Goal: Book appointment/travel/reservation

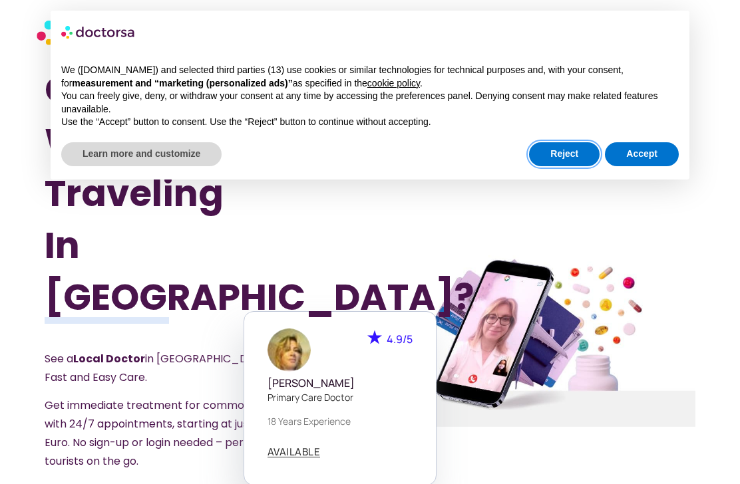
click at [552, 147] on button "Reject" at bounding box center [564, 154] width 71 height 24
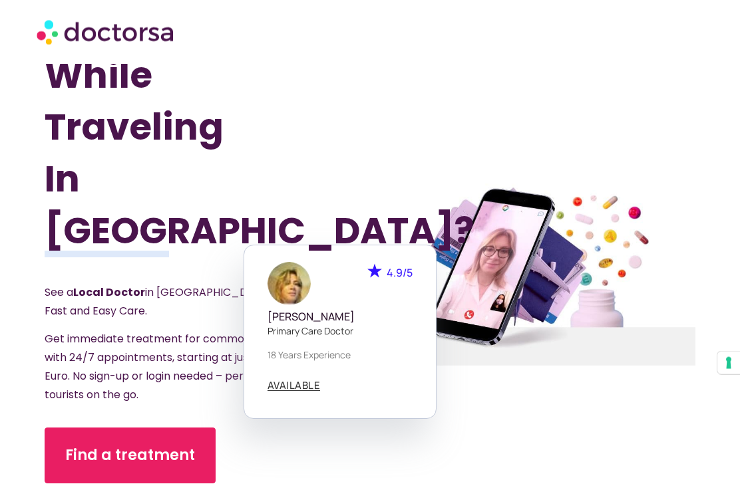
scroll to position [127, 0]
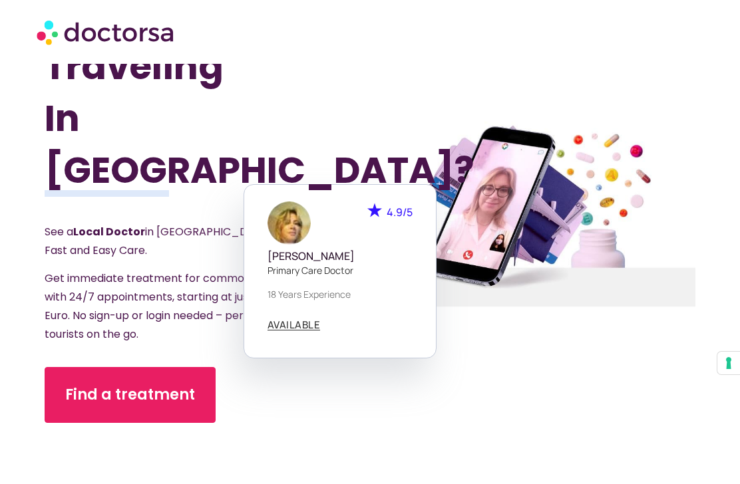
click at [118, 384] on span "Find a treatment" at bounding box center [130, 394] width 130 height 21
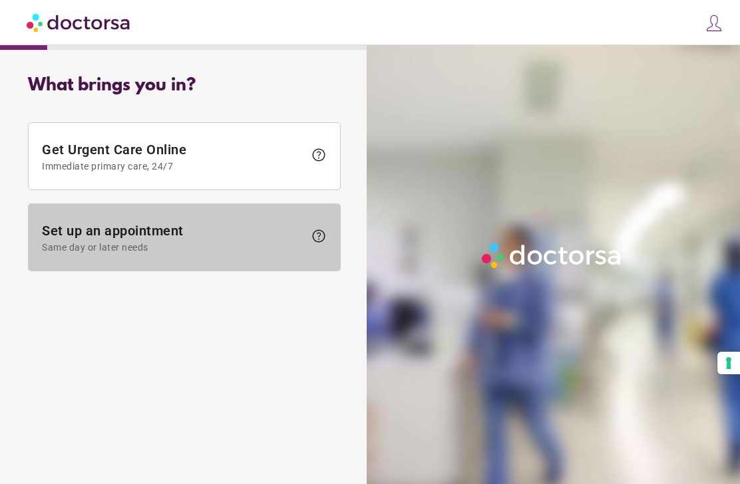
click at [91, 233] on span "Set up an appointment Same day or later needs" at bounding box center [173, 238] width 262 height 30
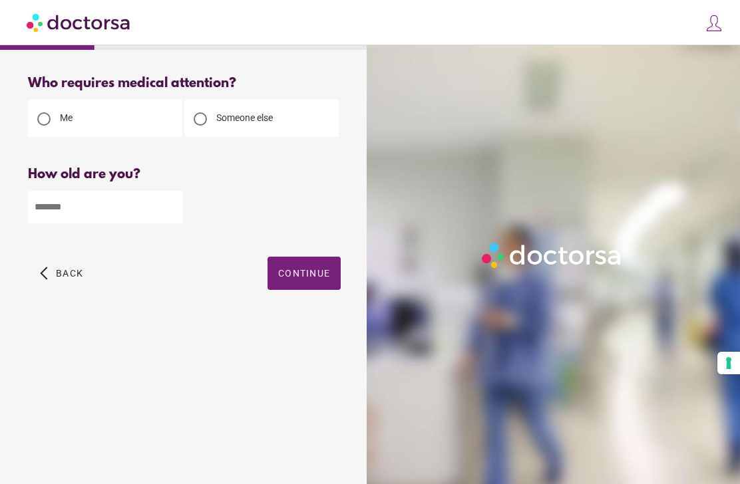
click at [82, 204] on input "number" at bounding box center [105, 207] width 154 height 33
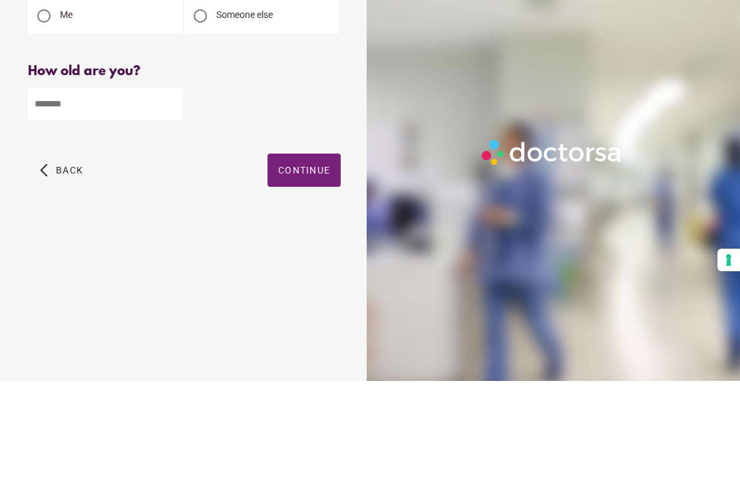
type input "**"
click at [297, 268] on span "Continue" at bounding box center [304, 273] width 52 height 11
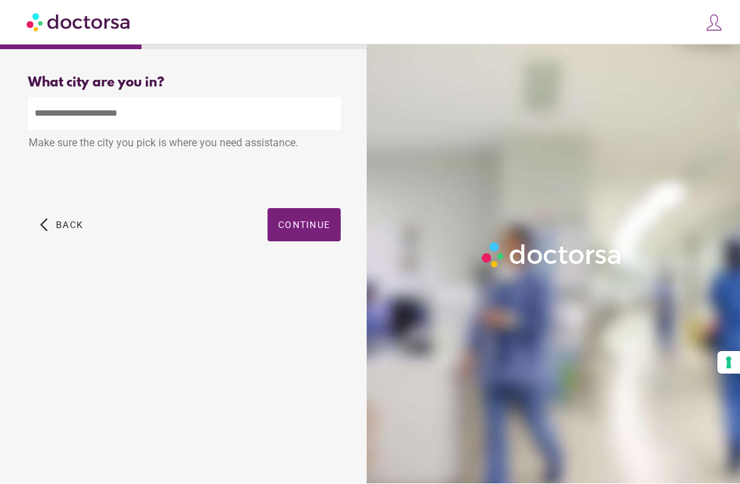
click at [39, 98] on input "text" at bounding box center [184, 114] width 313 height 33
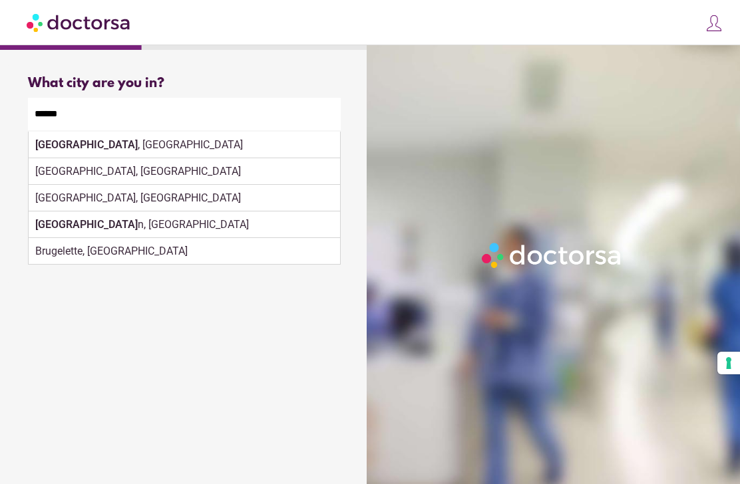
click at [86, 132] on div "Brugge , Belgium" at bounding box center [184, 145] width 311 height 27
type input "**********"
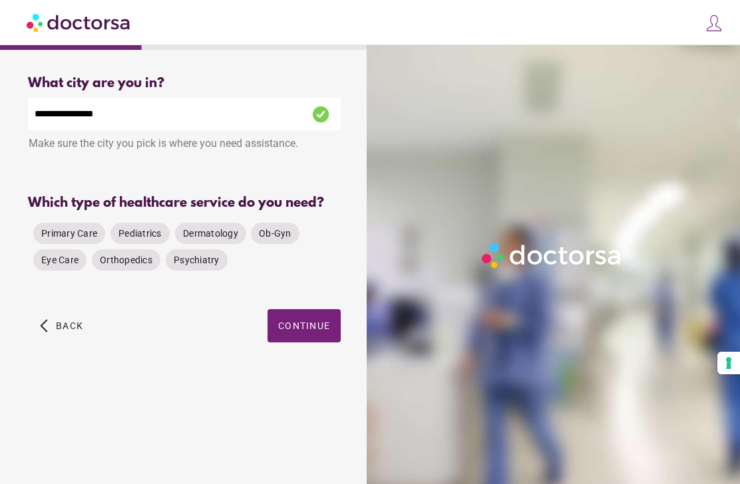
click at [206, 228] on span "Dermatology" at bounding box center [210, 233] width 55 height 11
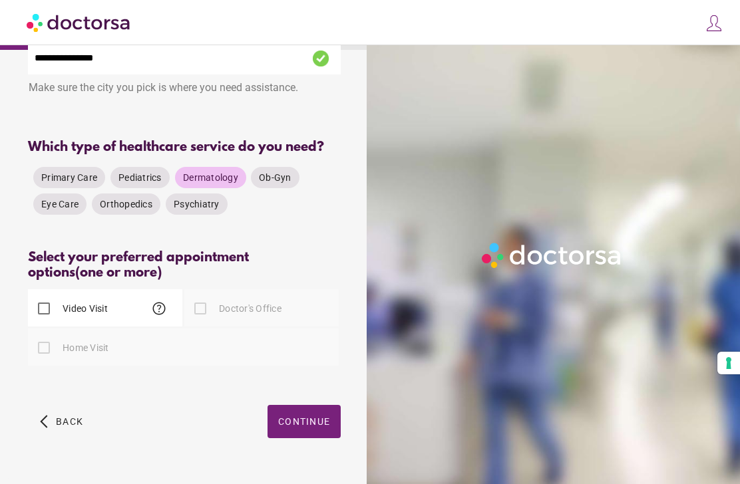
scroll to position [56, 0]
click at [210, 322] on div at bounding box center [200, 308] width 27 height 27
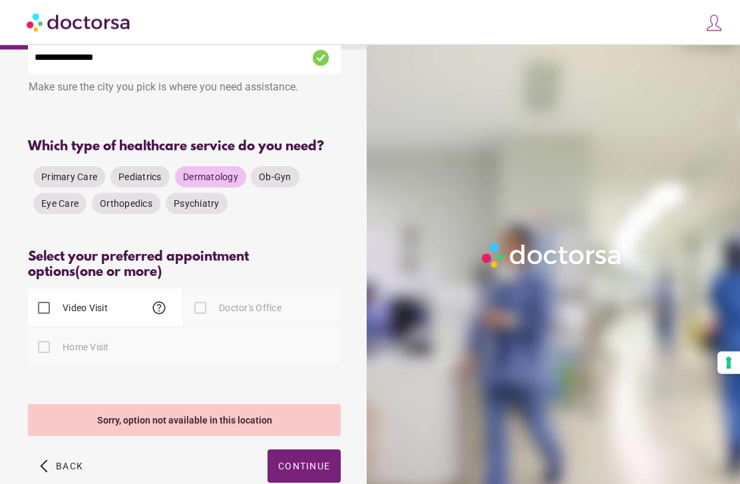
scroll to position [57, 0]
click at [208, 321] on div at bounding box center [200, 308] width 27 height 27
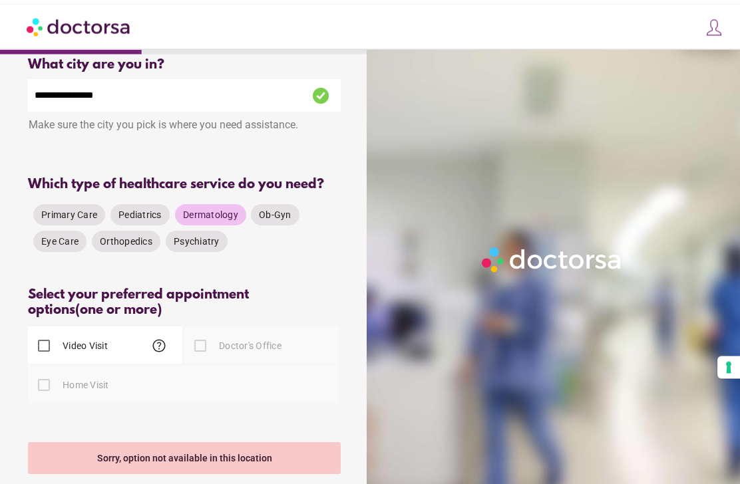
scroll to position [0, 0]
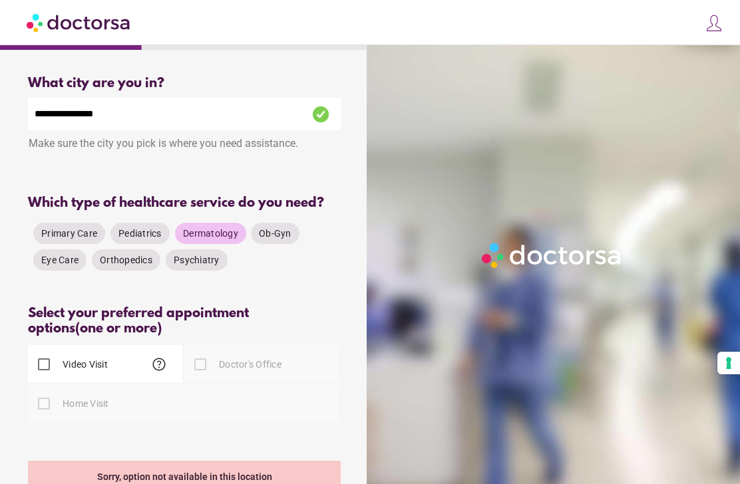
click at [56, 239] on span "Primary Care" at bounding box center [69, 233] width 56 height 11
